Goal: Transaction & Acquisition: Purchase product/service

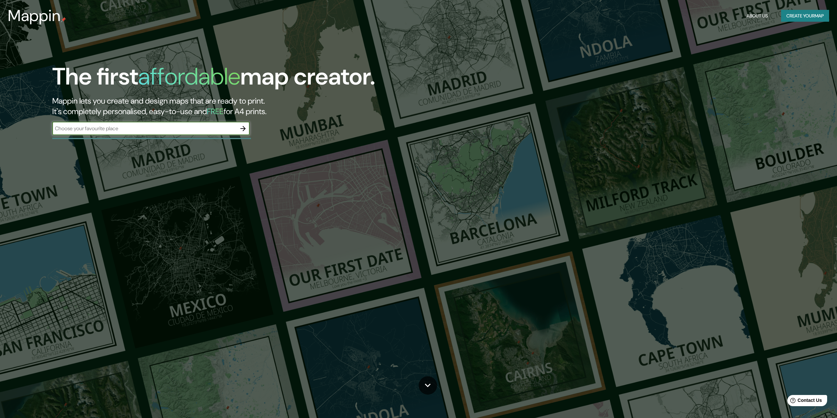
click at [155, 132] on input "text" at bounding box center [144, 129] width 184 height 8
type input "arequipa [GEOGRAPHIC_DATA]"
click at [237, 129] on button "button" at bounding box center [243, 128] width 13 height 13
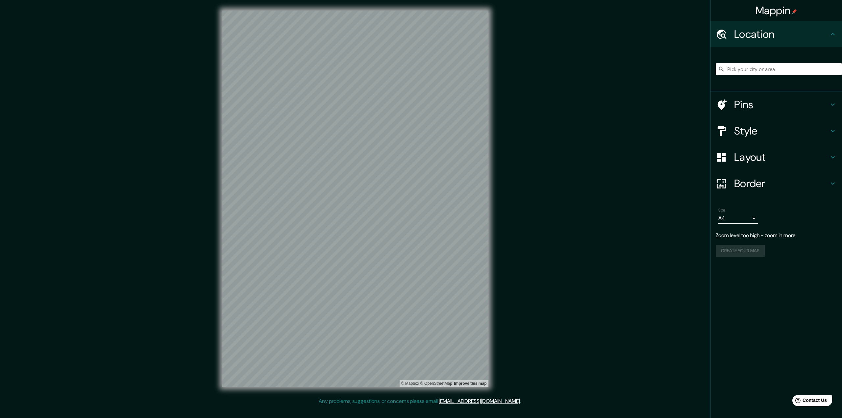
click at [752, 68] on input "Pick your city or area" at bounding box center [779, 69] width 126 height 12
click at [777, 36] on h4 "Location" at bounding box center [781, 34] width 95 height 13
click at [747, 69] on input "Pick your city or area" at bounding box center [779, 69] width 126 height 12
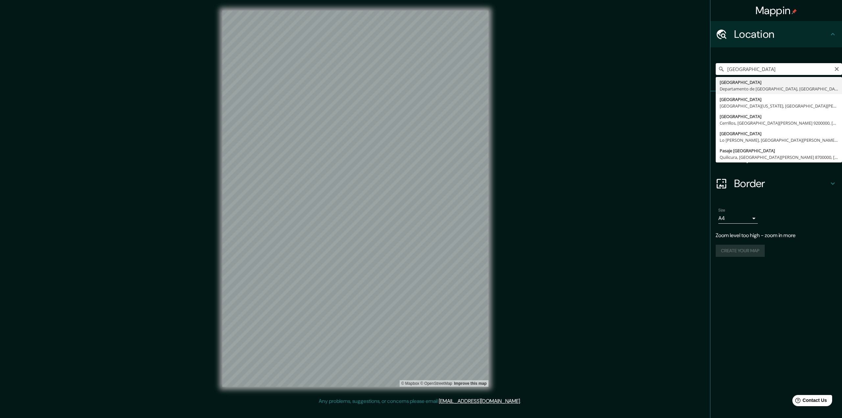
type input "[GEOGRAPHIC_DATA], [GEOGRAPHIC_DATA], [GEOGRAPHIC_DATA]"
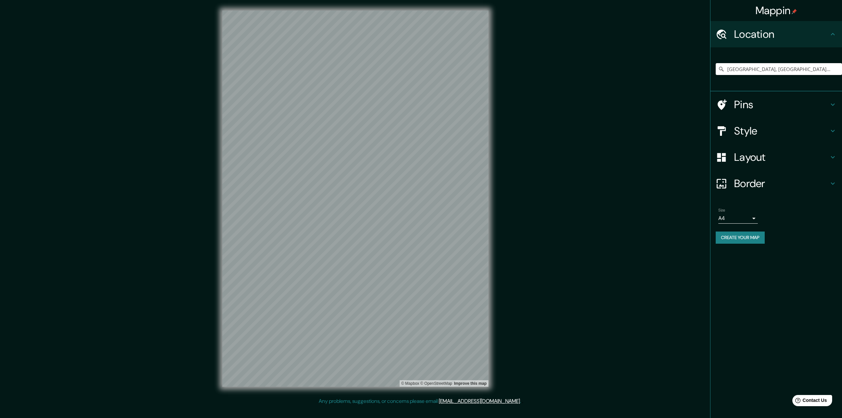
click at [818, 131] on h4 "Style" at bounding box center [781, 130] width 95 height 13
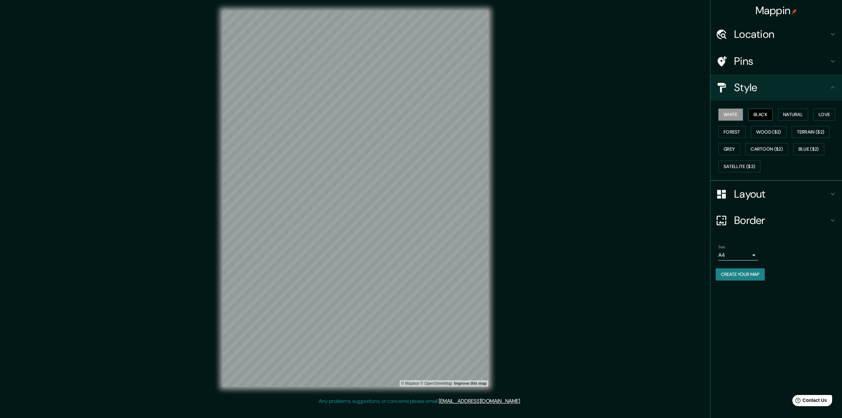
click at [765, 115] on button "Black" at bounding box center [761, 115] width 25 height 12
click at [785, 115] on button "Natural" at bounding box center [793, 115] width 30 height 12
click at [824, 116] on button "Love" at bounding box center [825, 115] width 22 height 12
click at [735, 136] on button "Forest" at bounding box center [732, 132] width 27 height 12
click at [765, 130] on button "Wood ($2)" at bounding box center [769, 132] width 36 height 12
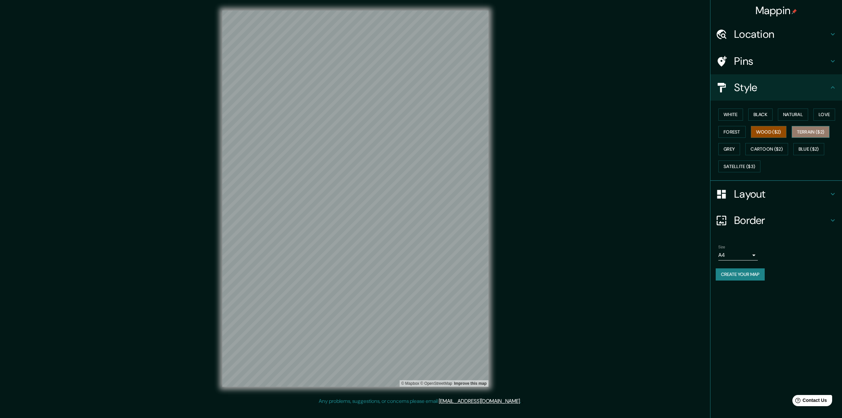
click at [811, 136] on button "Terrain ($2)" at bounding box center [811, 132] width 38 height 12
click at [720, 150] on button "Grey" at bounding box center [730, 149] width 22 height 12
click at [748, 149] on button "Cartoon ($2)" at bounding box center [767, 149] width 43 height 12
click at [806, 151] on button "Blue ($2)" at bounding box center [809, 149] width 31 height 12
click at [742, 168] on button "Satellite ($3)" at bounding box center [740, 167] width 42 height 12
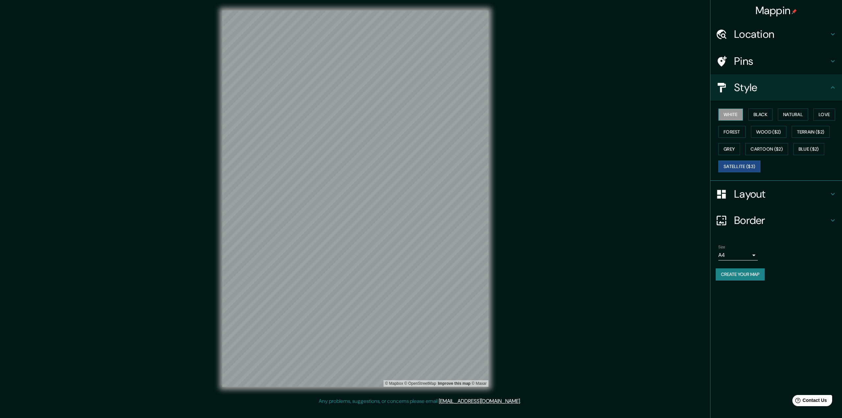
click at [733, 117] on button "White" at bounding box center [731, 115] width 25 height 12
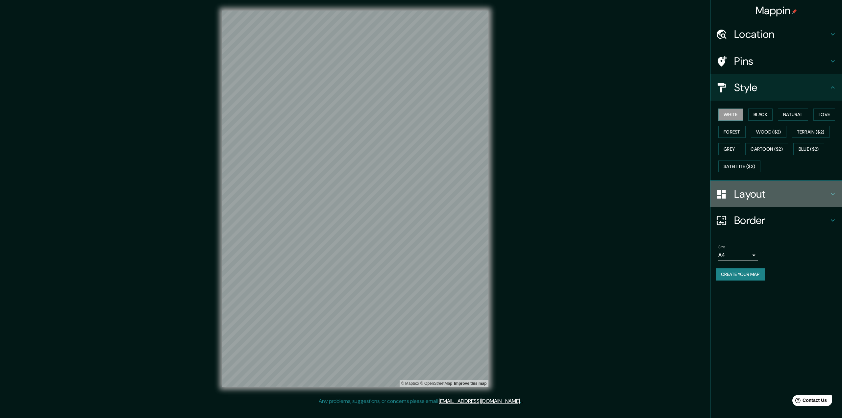
click at [783, 192] on h4 "Layout" at bounding box center [781, 194] width 95 height 13
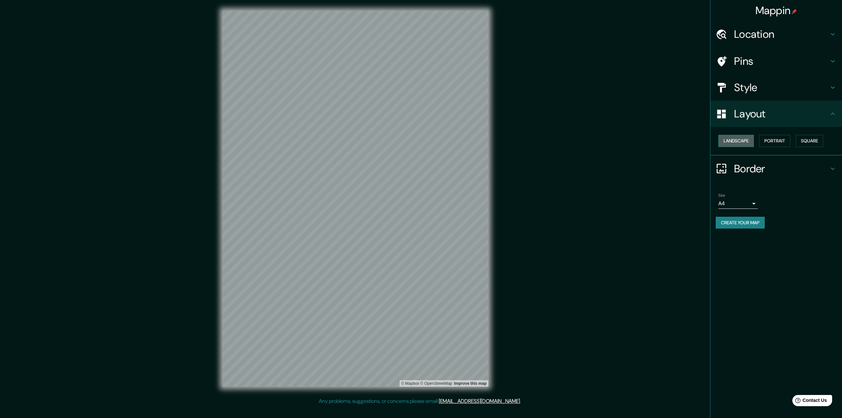
click at [736, 142] on button "Landscape" at bounding box center [737, 141] width 36 height 12
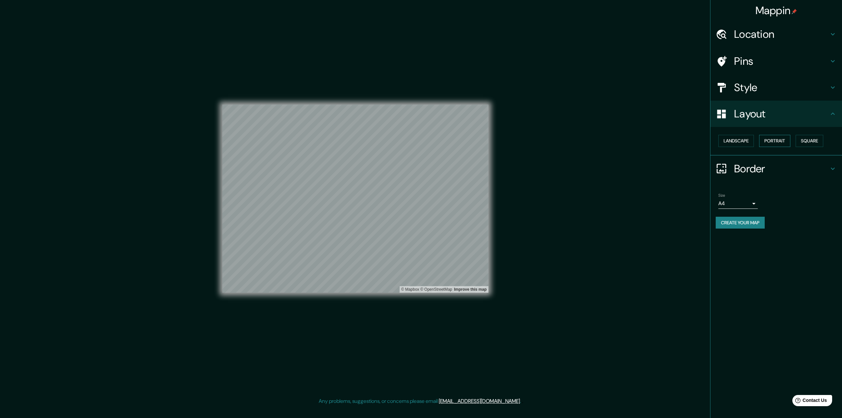
click at [780, 142] on button "Portrait" at bounding box center [774, 141] width 31 height 12
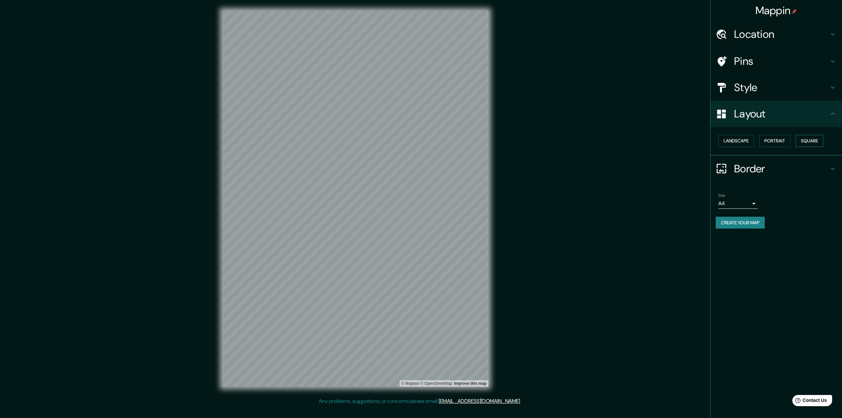
click at [814, 138] on button "Square" at bounding box center [810, 141] width 28 height 12
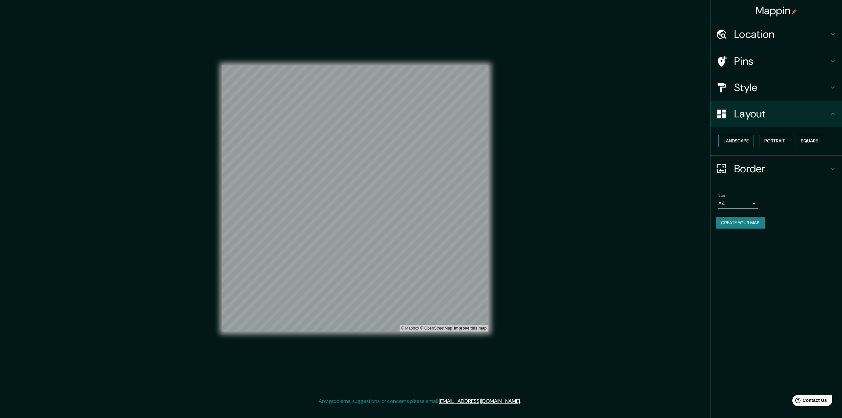
click at [729, 144] on button "Landscape" at bounding box center [737, 141] width 36 height 12
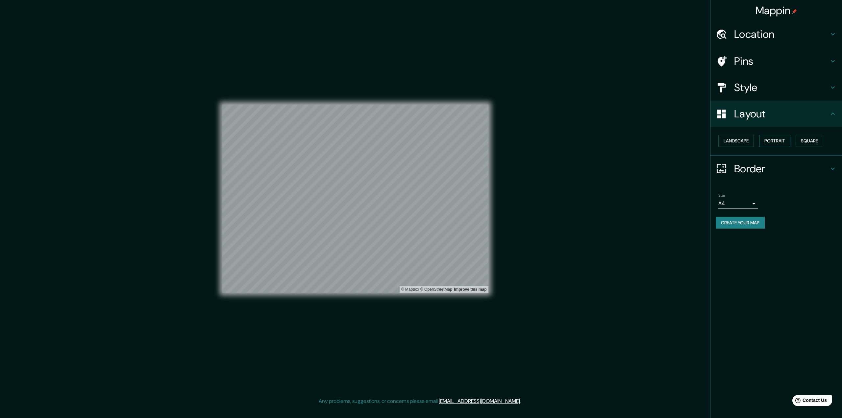
click at [768, 141] on button "Portrait" at bounding box center [774, 141] width 31 height 12
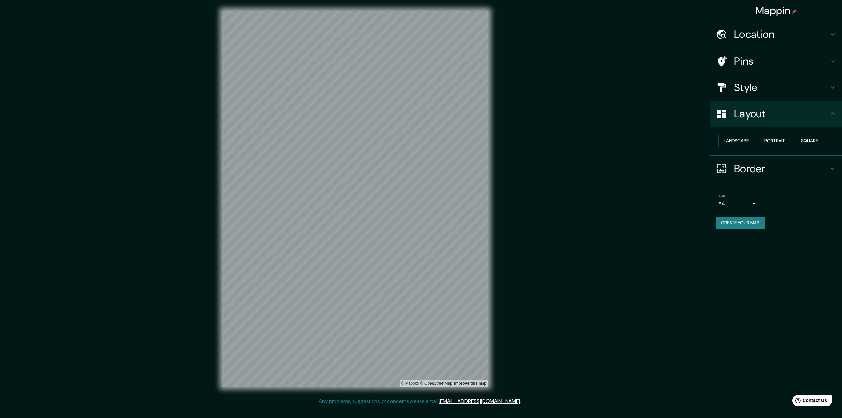
click at [768, 166] on h4 "Border" at bounding box center [781, 168] width 95 height 13
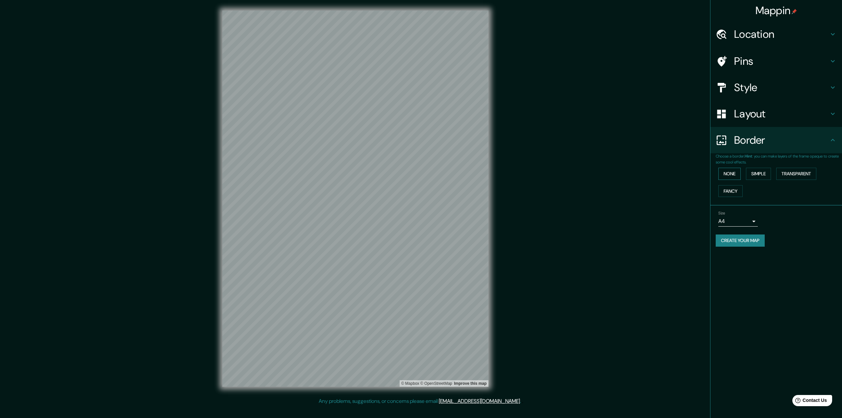
click at [733, 174] on button "None" at bounding box center [730, 174] width 22 height 12
click at [766, 176] on button "Simple" at bounding box center [758, 174] width 25 height 12
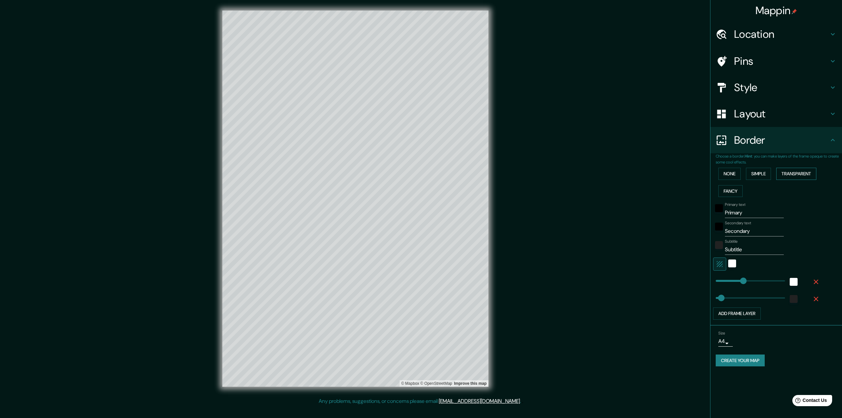
click at [797, 174] on button "Transparent" at bounding box center [797, 174] width 40 height 12
click at [727, 192] on button "Fancy" at bounding box center [731, 191] width 24 height 12
click at [809, 178] on button "Transparent" at bounding box center [797, 174] width 40 height 12
click at [737, 177] on button "None" at bounding box center [730, 174] width 22 height 12
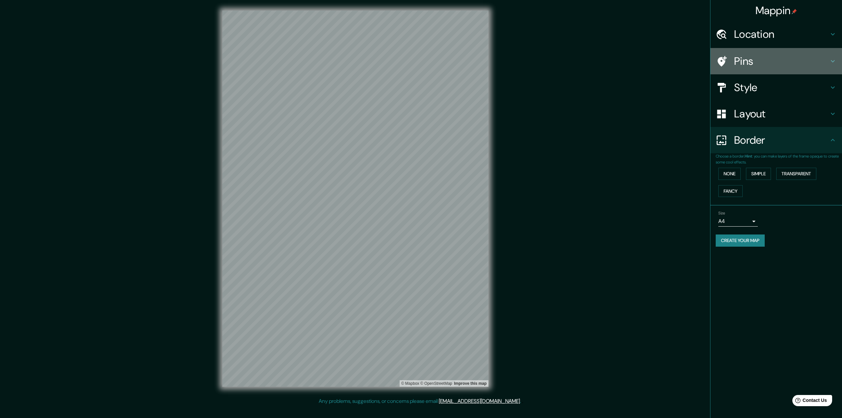
click at [746, 61] on h4 "Pins" at bounding box center [781, 61] width 95 height 13
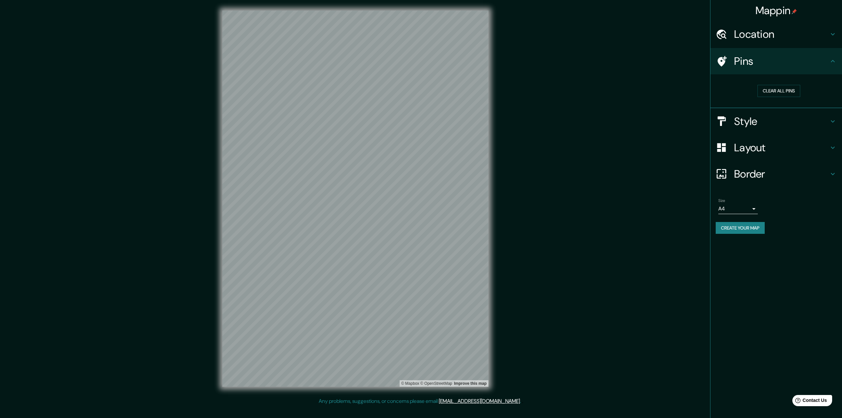
click at [762, 40] on h4 "Location" at bounding box center [781, 34] width 95 height 13
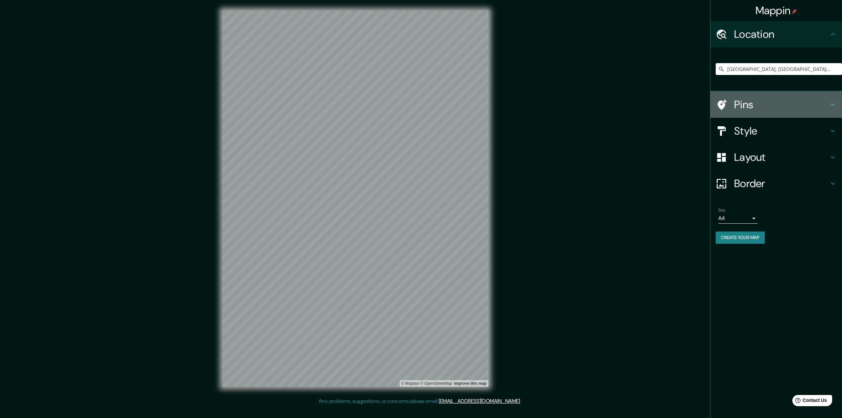
click at [764, 110] on h4 "Pins" at bounding box center [781, 104] width 95 height 13
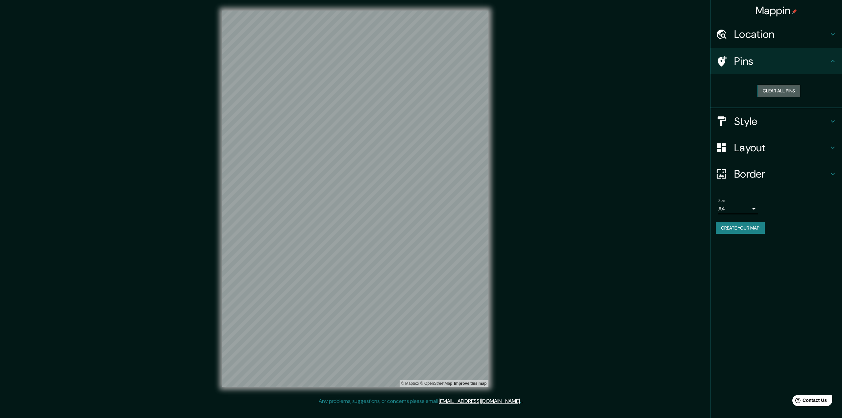
click at [777, 91] on button "Clear all pins" at bounding box center [779, 91] width 43 height 12
click at [743, 125] on h4 "Style" at bounding box center [781, 121] width 95 height 13
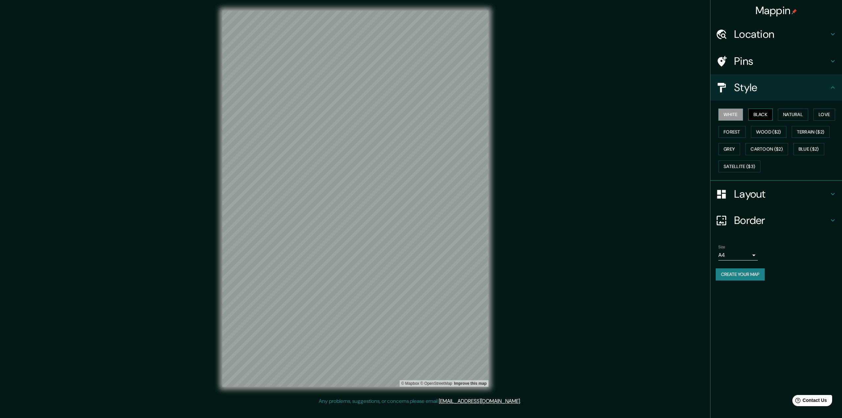
click at [758, 117] on button "Black" at bounding box center [761, 115] width 25 height 12
click at [809, 118] on button "Natural" at bounding box center [793, 115] width 30 height 12
click at [822, 116] on button "Love" at bounding box center [825, 115] width 22 height 12
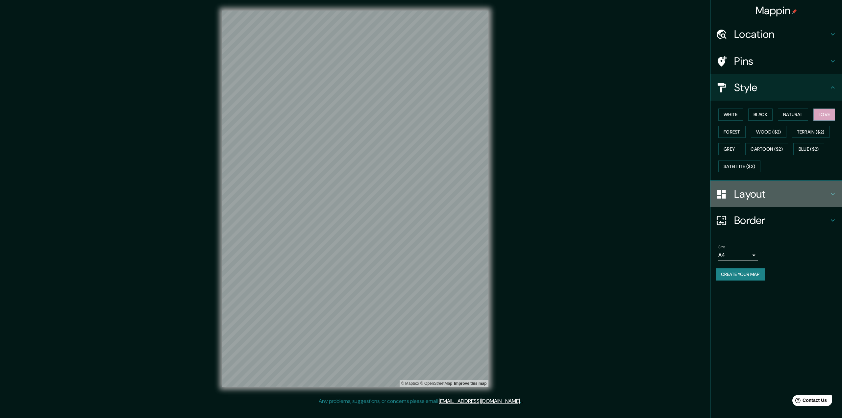
click at [744, 188] on h4 "Layout" at bounding box center [781, 194] width 95 height 13
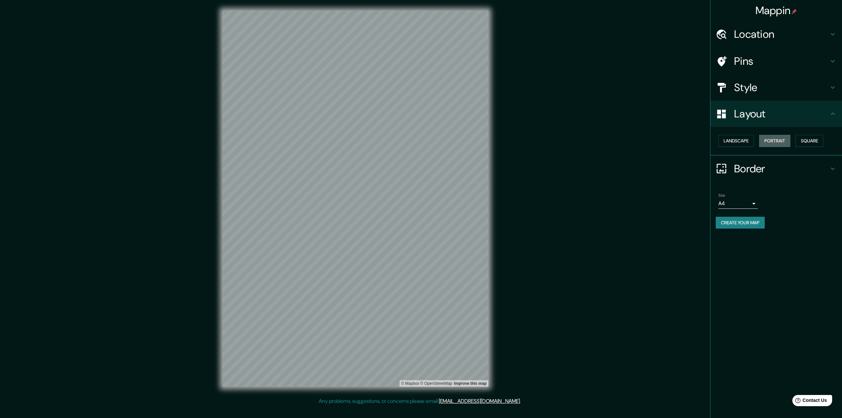
click at [775, 136] on button "Portrait" at bounding box center [774, 141] width 31 height 12
click at [772, 142] on button "Portrait" at bounding box center [774, 141] width 31 height 12
click at [730, 148] on div "Landscape [GEOGRAPHIC_DATA]" at bounding box center [779, 140] width 126 height 17
click at [730, 144] on button "Landscape" at bounding box center [737, 141] width 36 height 12
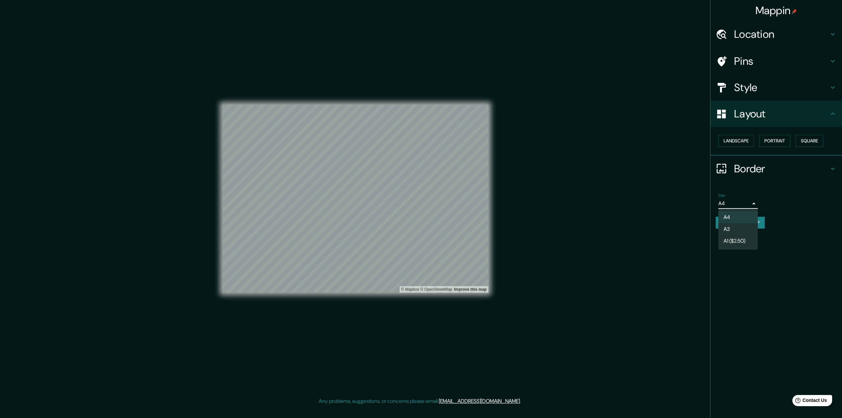
click at [748, 208] on body "Mappin Location [GEOGRAPHIC_DATA], [GEOGRAPHIC_DATA], [GEOGRAPHIC_DATA] Pins St…" at bounding box center [421, 209] width 842 height 418
click at [734, 231] on li "A3" at bounding box center [738, 229] width 39 height 12
click at [745, 209] on body "Mappin Location [GEOGRAPHIC_DATA], [GEOGRAPHIC_DATA], [GEOGRAPHIC_DATA] Pins St…" at bounding box center [421, 209] width 842 height 418
click at [733, 218] on li "A4" at bounding box center [738, 218] width 39 height 12
type input "single"
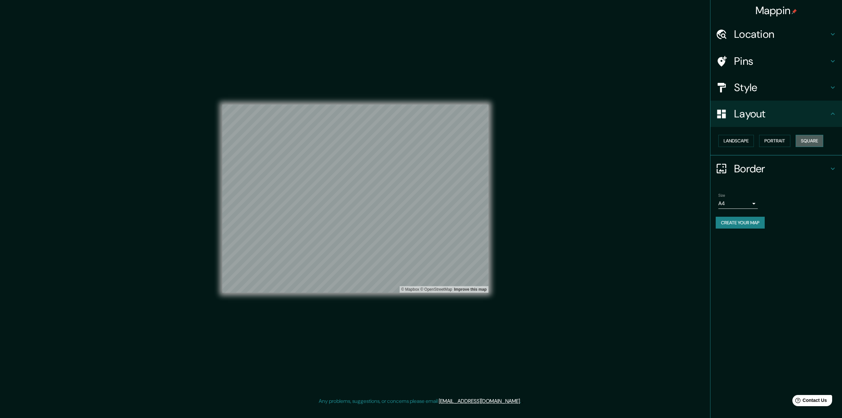
click at [813, 141] on button "Square" at bounding box center [810, 141] width 28 height 12
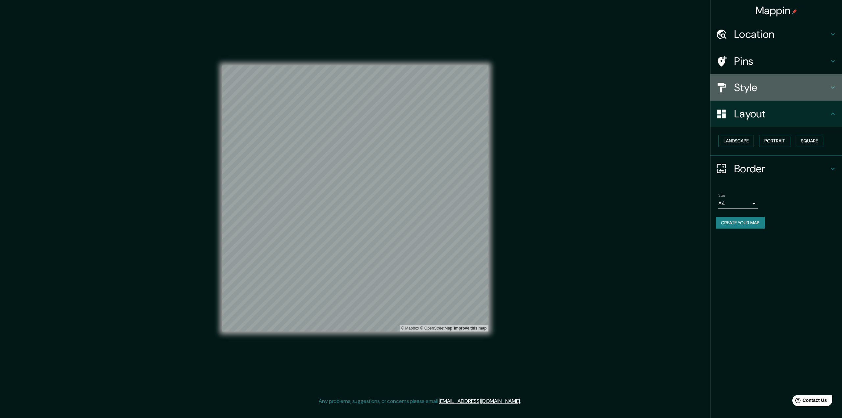
click at [776, 90] on h4 "Style" at bounding box center [781, 87] width 95 height 13
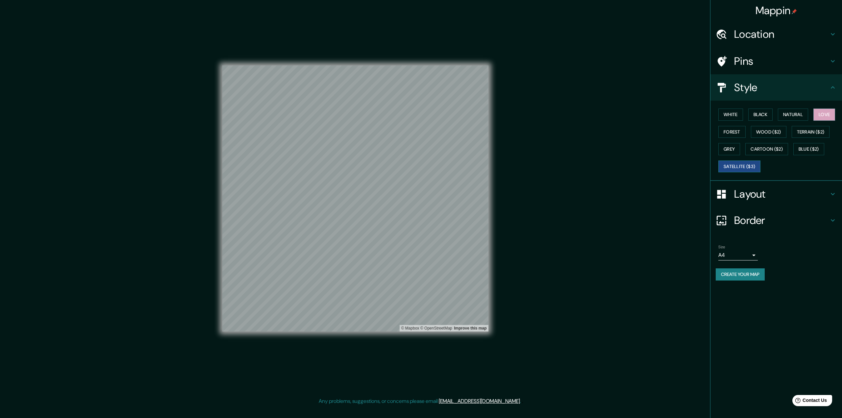
click at [750, 161] on button "Satellite ($3)" at bounding box center [740, 167] width 42 height 12
click at [733, 147] on button "Grey" at bounding box center [730, 149] width 22 height 12
click at [732, 117] on button "White" at bounding box center [731, 115] width 25 height 12
click at [765, 115] on button "Black" at bounding box center [761, 115] width 25 height 12
click at [789, 115] on button "Natural" at bounding box center [793, 115] width 30 height 12
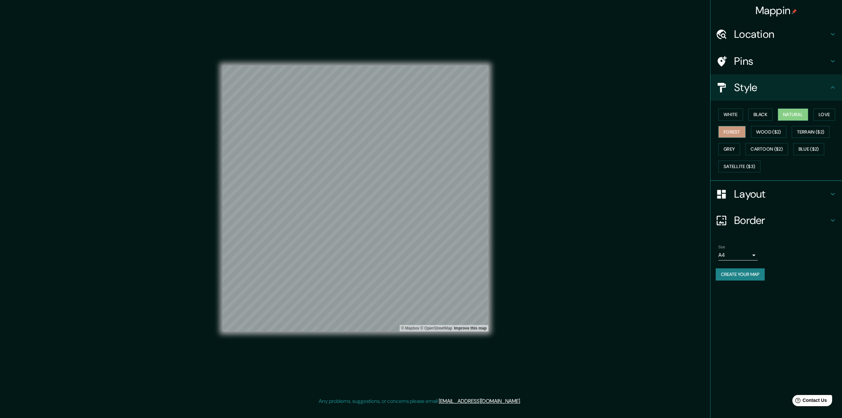
click at [736, 134] on button "Forest" at bounding box center [732, 132] width 27 height 12
click at [770, 131] on button "Wood ($2)" at bounding box center [769, 132] width 36 height 12
click at [809, 132] on button "Terrain ($2)" at bounding box center [811, 132] width 38 height 12
click at [807, 143] on button "Blue ($2)" at bounding box center [809, 149] width 31 height 12
click at [746, 193] on h4 "Layout" at bounding box center [781, 194] width 95 height 13
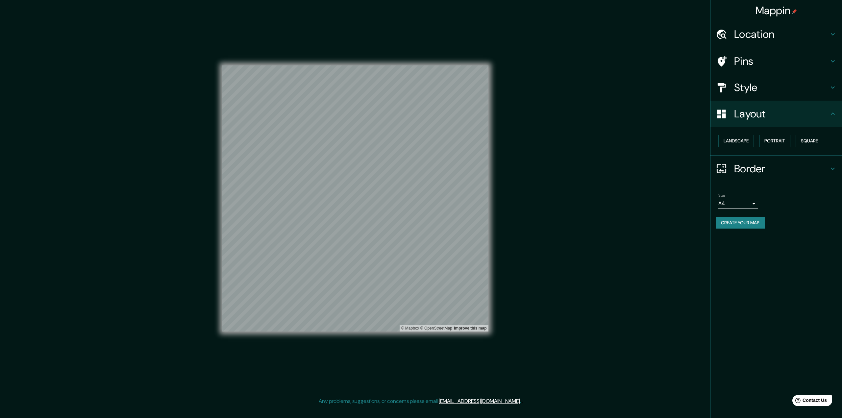
click at [781, 139] on button "Portrait" at bounding box center [774, 141] width 31 height 12
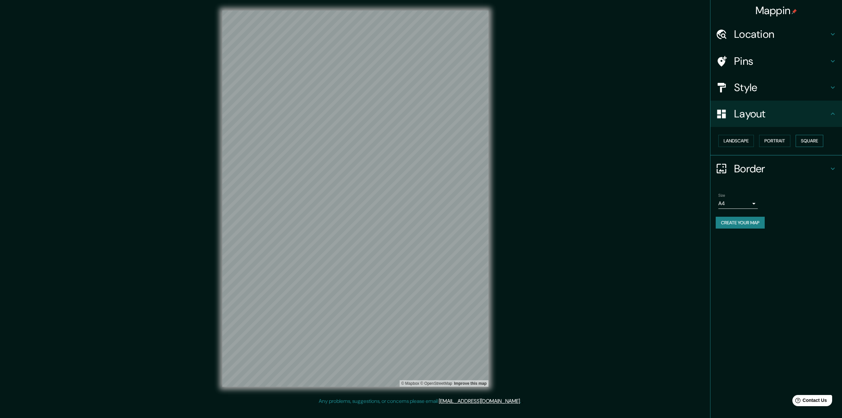
click at [812, 139] on button "Square" at bounding box center [810, 141] width 28 height 12
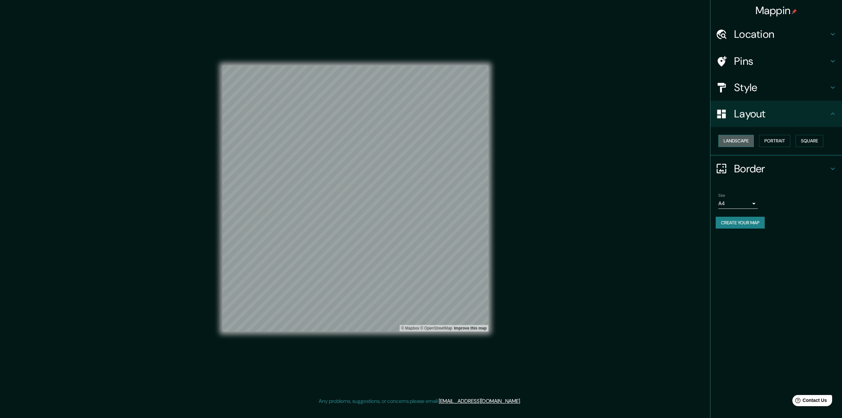
click at [744, 142] on button "Landscape" at bounding box center [737, 141] width 36 height 12
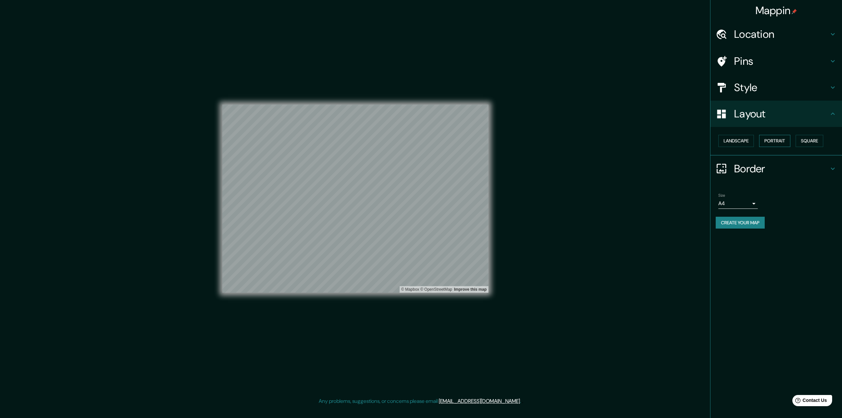
click at [785, 141] on button "Portrait" at bounding box center [774, 141] width 31 height 12
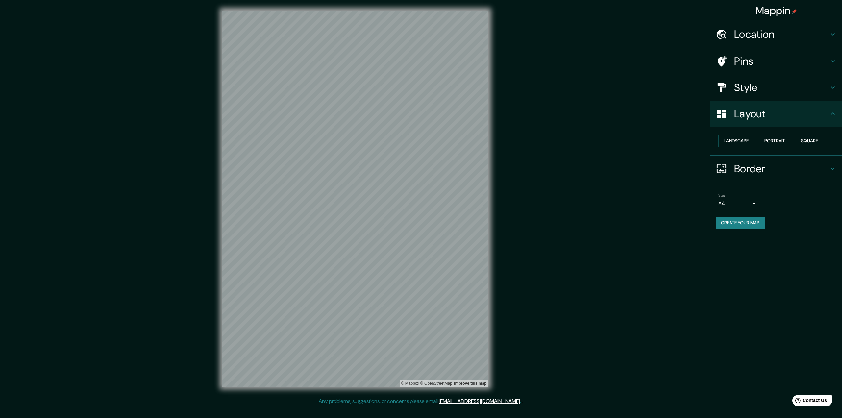
click at [767, 87] on h4 "Style" at bounding box center [781, 87] width 95 height 13
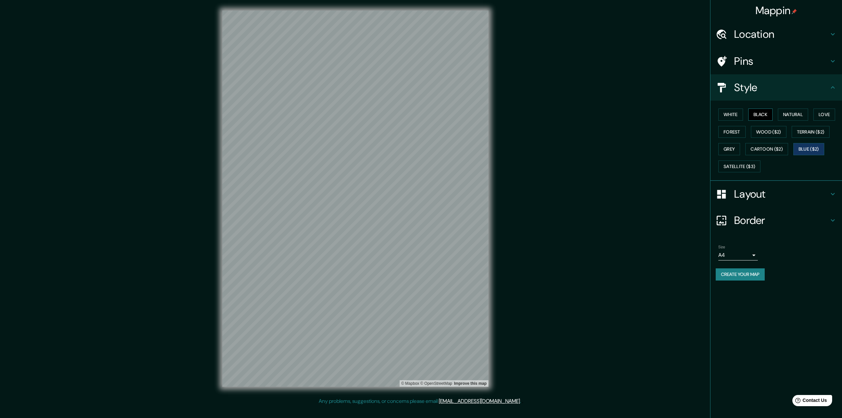
click at [763, 113] on button "Black" at bounding box center [761, 115] width 25 height 12
click at [738, 117] on button "White" at bounding box center [731, 115] width 25 height 12
click at [769, 192] on h4 "Layout" at bounding box center [781, 194] width 95 height 13
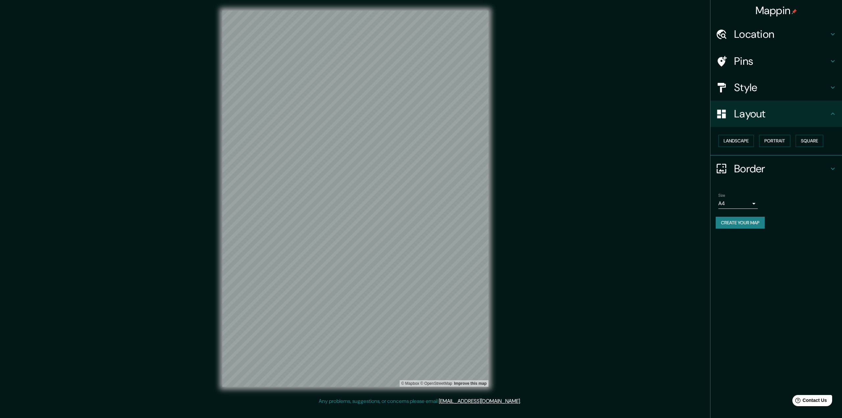
click at [766, 134] on div "Landscape [GEOGRAPHIC_DATA]" at bounding box center [779, 140] width 126 height 17
click at [771, 141] on button "Portrait" at bounding box center [774, 141] width 31 height 12
click at [750, 141] on button "Landscape" at bounding box center [737, 141] width 36 height 12
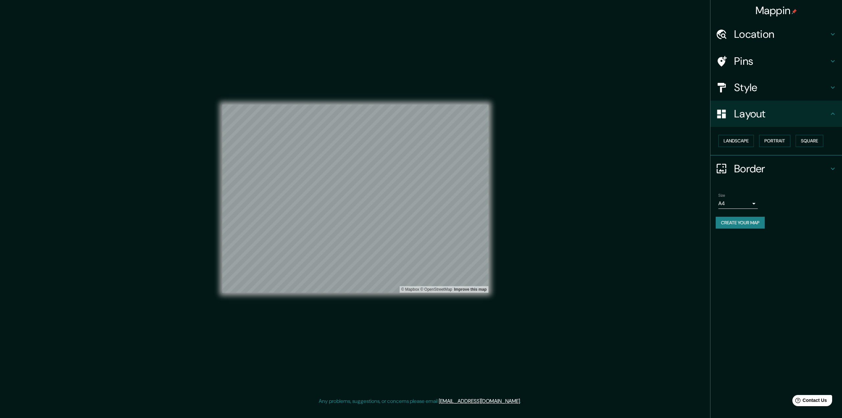
click at [797, 132] on div "Landscape [GEOGRAPHIC_DATA]" at bounding box center [777, 141] width 132 height 29
click at [787, 139] on button "Portrait" at bounding box center [774, 141] width 31 height 12
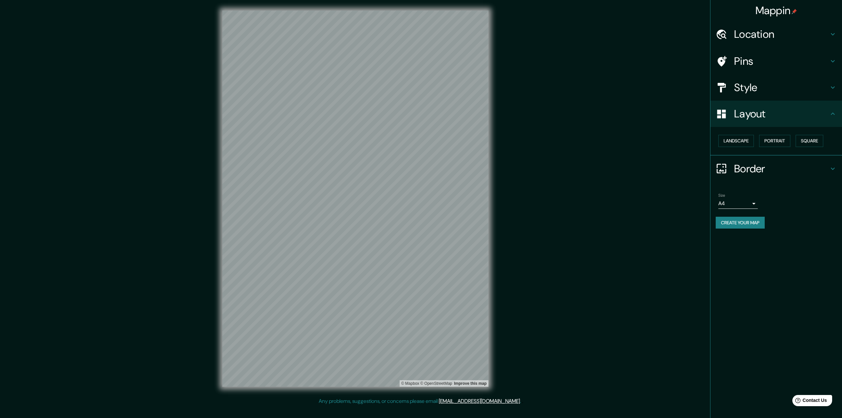
click at [741, 91] on h4 "Style" at bounding box center [781, 87] width 95 height 13
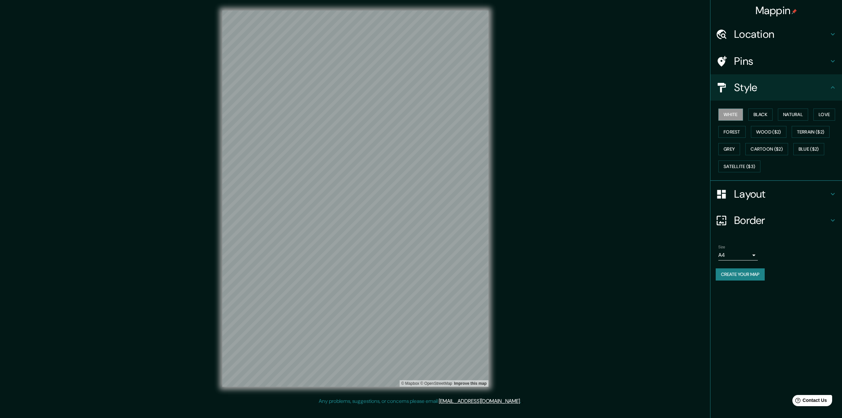
click at [800, 108] on div "White Black Natural Love Forest Wood ($2) Terrain ($2) Grey Cartoon ($2) Blue (…" at bounding box center [779, 140] width 126 height 69
click at [824, 112] on button "Love" at bounding box center [825, 115] width 22 height 12
click at [774, 131] on button "Wood ($2)" at bounding box center [769, 132] width 36 height 12
click at [813, 132] on button "Terrain ($2)" at bounding box center [811, 132] width 38 height 12
click at [775, 145] on button "Cartoon ($2)" at bounding box center [767, 149] width 43 height 12
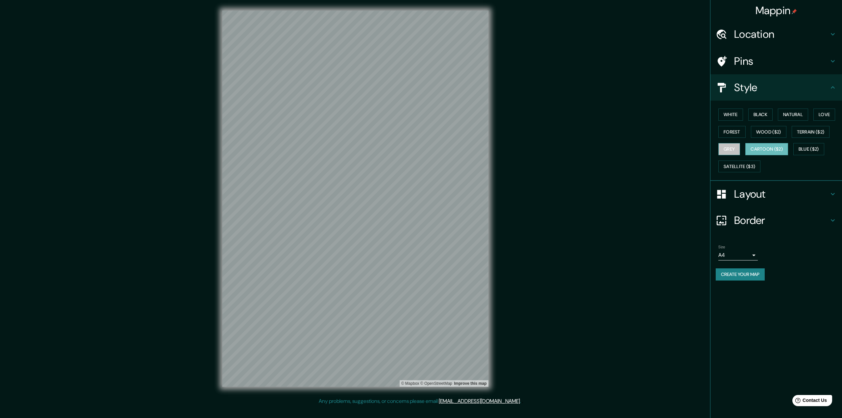
click at [724, 148] on button "Grey" at bounding box center [730, 149] width 22 height 12
click at [734, 155] on div "White Black Natural Love Forest Wood ($2) Terrain ($2) Grey Cartoon ($2) Blue (…" at bounding box center [779, 140] width 126 height 69
click at [736, 161] on button "Satellite ($3)" at bounding box center [740, 167] width 42 height 12
click at [817, 152] on button "Blue ($2)" at bounding box center [809, 149] width 31 height 12
click at [740, 274] on button "Create your map" at bounding box center [740, 275] width 49 height 12
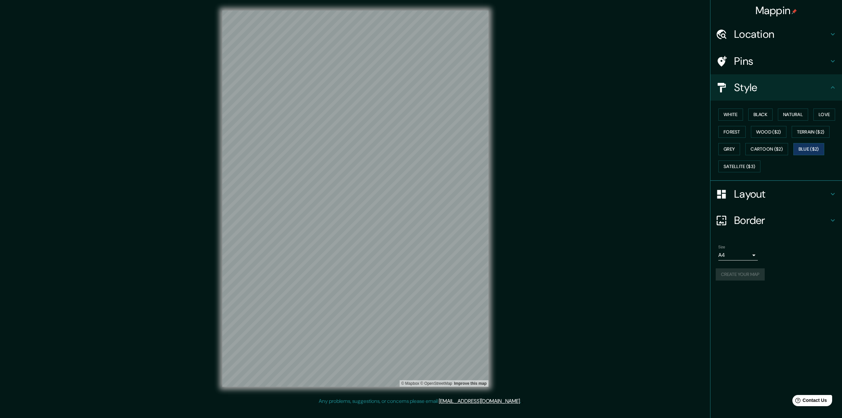
click at [749, 221] on h4 "Border" at bounding box center [781, 220] width 95 height 13
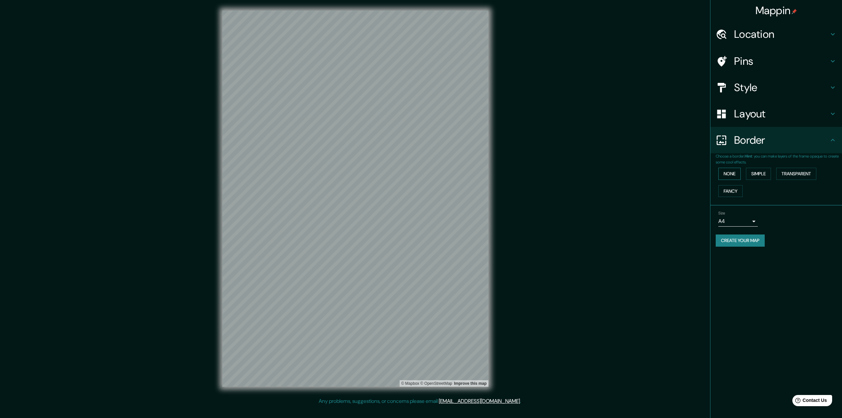
click at [738, 176] on button "None" at bounding box center [730, 174] width 22 height 12
click at [758, 179] on button "Simple" at bounding box center [758, 174] width 25 height 12
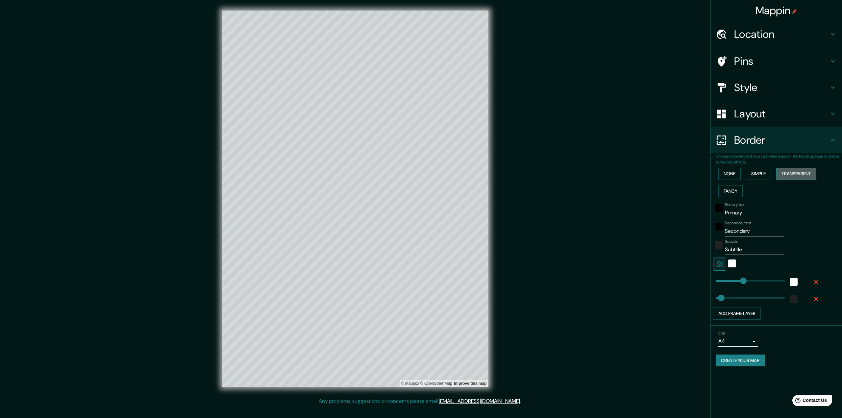
click at [793, 178] on button "Transparent" at bounding box center [797, 174] width 40 height 12
click at [730, 191] on button "Fancy" at bounding box center [731, 191] width 24 height 12
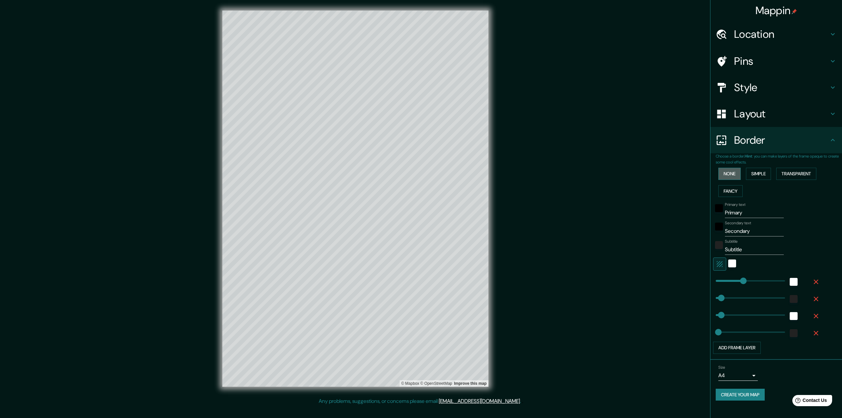
click at [727, 180] on button "None" at bounding box center [730, 174] width 22 height 12
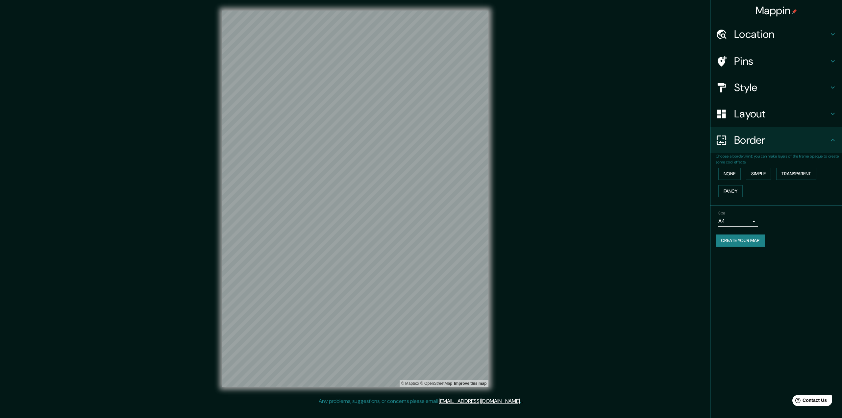
click at [738, 283] on div "Mappin Location [GEOGRAPHIC_DATA], [GEOGRAPHIC_DATA], [GEOGRAPHIC_DATA] Pins St…" at bounding box center [776, 209] width 132 height 418
drag, startPoint x: 800, startPoint y: 369, endPoint x: 771, endPoint y: 314, distance: 61.8
click at [800, 369] on div "Mappin Location [GEOGRAPHIC_DATA], [GEOGRAPHIC_DATA], [GEOGRAPHIC_DATA] Pins St…" at bounding box center [776, 209] width 132 height 418
click at [750, 238] on button "Create your map" at bounding box center [740, 241] width 49 height 12
click at [750, 339] on div "Mappin Location [GEOGRAPHIC_DATA], [GEOGRAPHIC_DATA], [GEOGRAPHIC_DATA] Pins St…" at bounding box center [776, 209] width 132 height 418
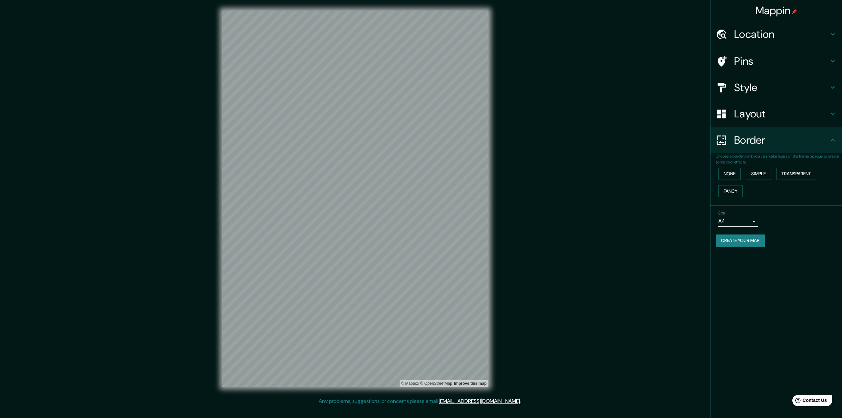
click at [769, 119] on h4 "Layout" at bounding box center [781, 113] width 95 height 13
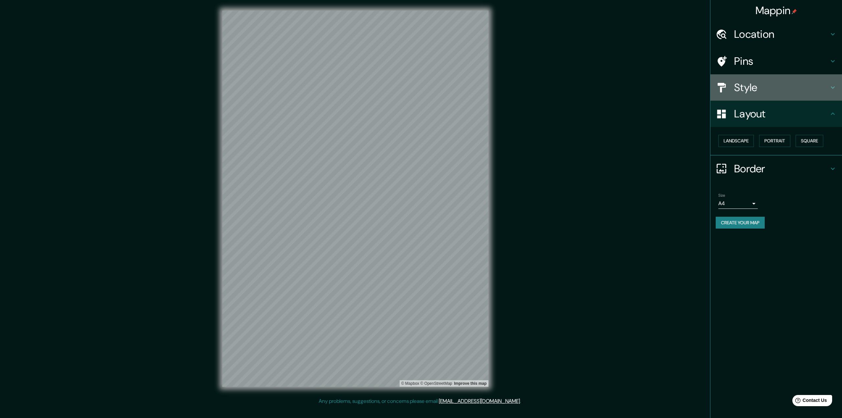
click at [762, 82] on h4 "Style" at bounding box center [781, 87] width 95 height 13
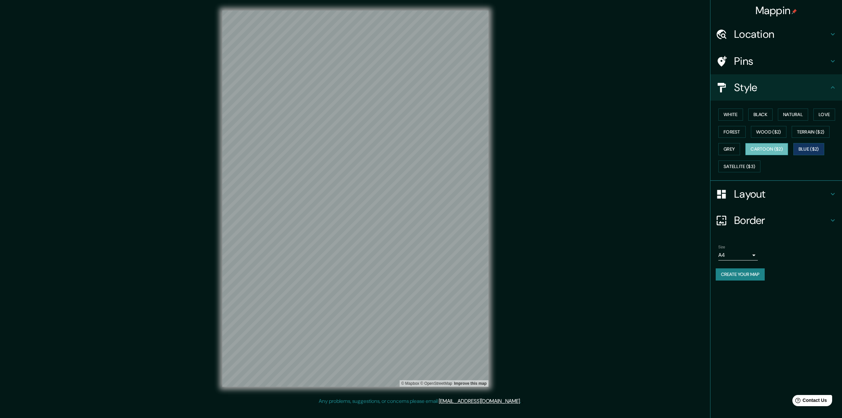
click at [769, 146] on button "Cartoon ($2)" at bounding box center [767, 149] width 43 height 12
click at [731, 147] on button "Grey" at bounding box center [730, 149] width 22 height 12
click at [773, 145] on button "Cartoon ($2)" at bounding box center [767, 149] width 43 height 12
click at [805, 145] on button "Blue ($2)" at bounding box center [809, 149] width 31 height 12
click at [797, 137] on button "Terrain ($2)" at bounding box center [811, 132] width 38 height 12
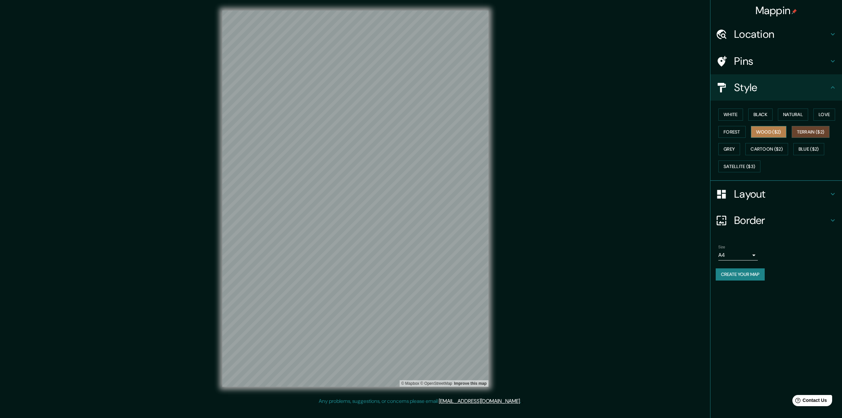
click at [766, 135] on button "Wood ($2)" at bounding box center [769, 132] width 36 height 12
click at [804, 129] on button "Terrain ($2)" at bounding box center [811, 132] width 38 height 12
click at [810, 149] on button "Blue ($2)" at bounding box center [809, 149] width 31 height 12
